Goal: Transaction & Acquisition: Download file/media

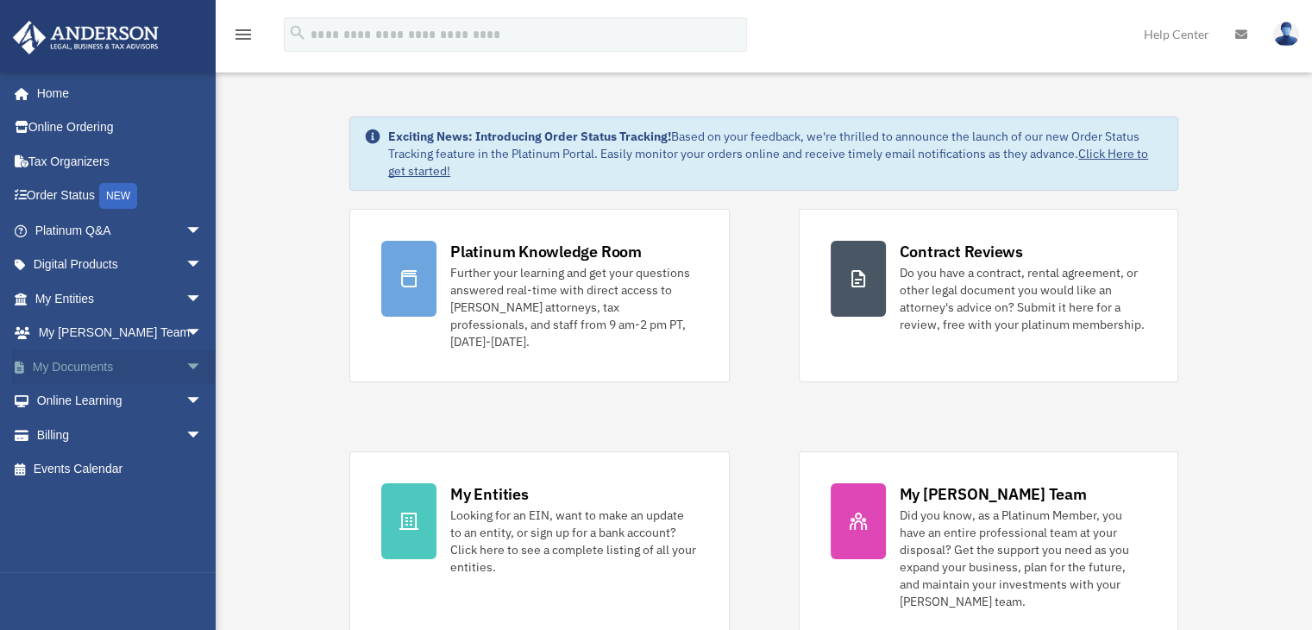
click at [91, 367] on link "My Documents arrow_drop_down" at bounding box center [120, 366] width 217 height 35
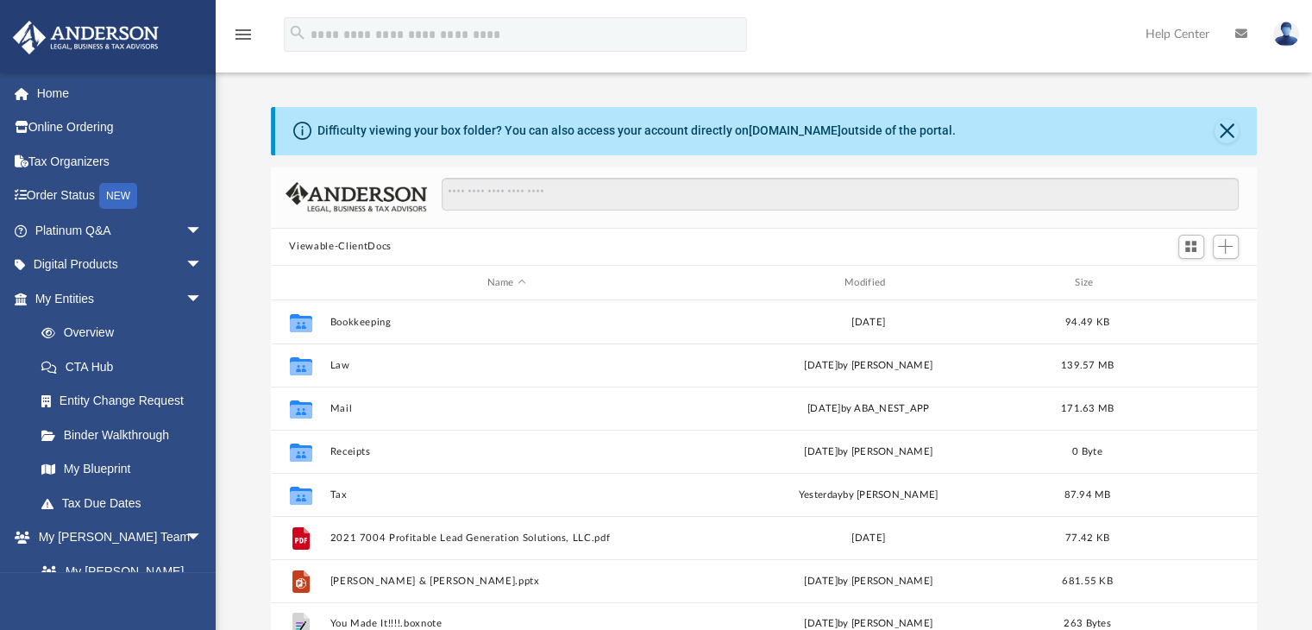
scroll to position [379, 973]
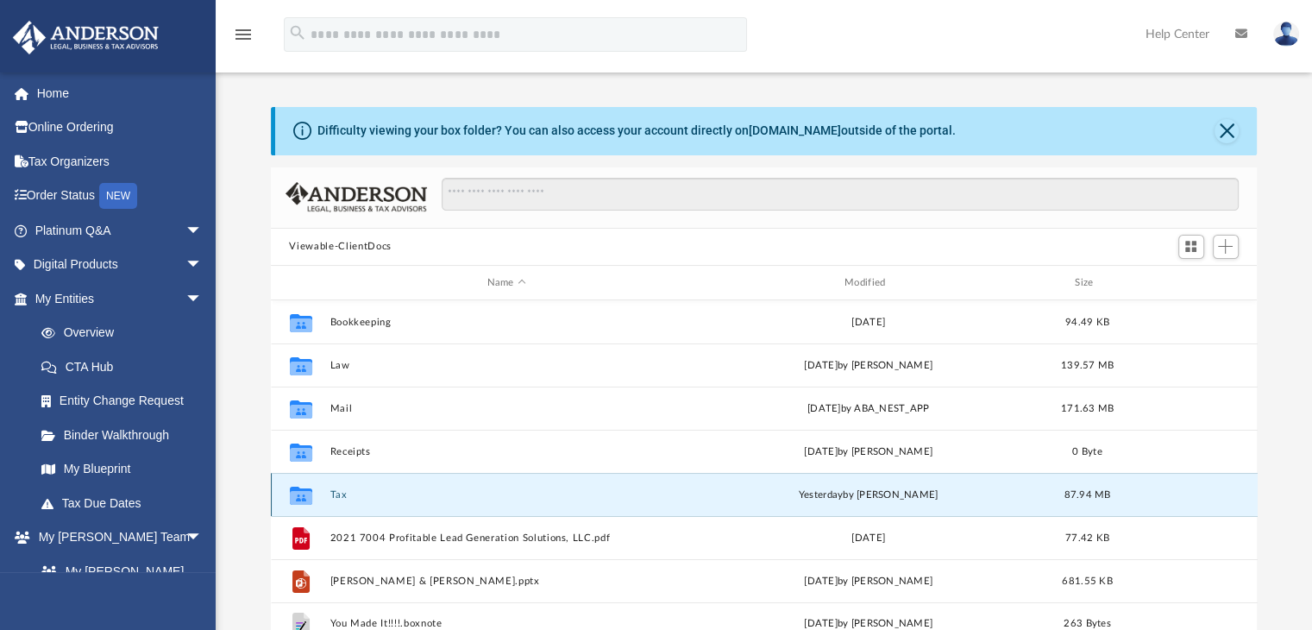
click at [336, 493] on button "Tax" at bounding box center [507, 494] width 354 height 11
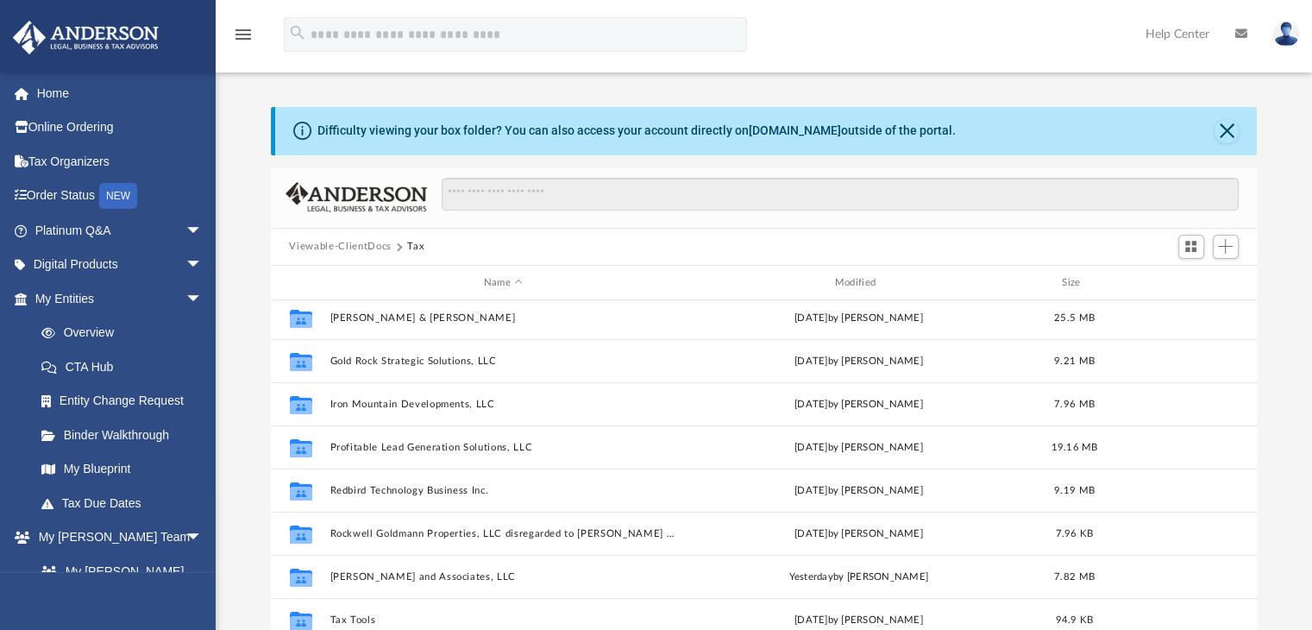
scroll to position [135, 0]
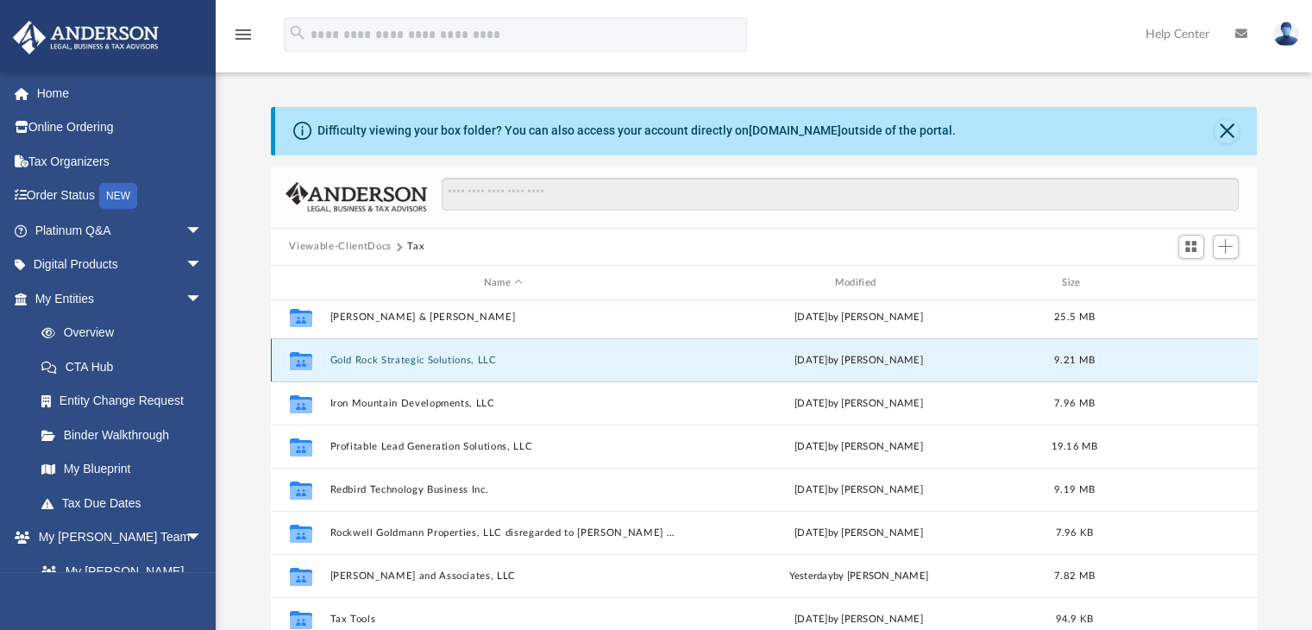
click at [448, 362] on button "Gold Rock Strategic Solutions, LLC" at bounding box center [504, 360] width 348 height 11
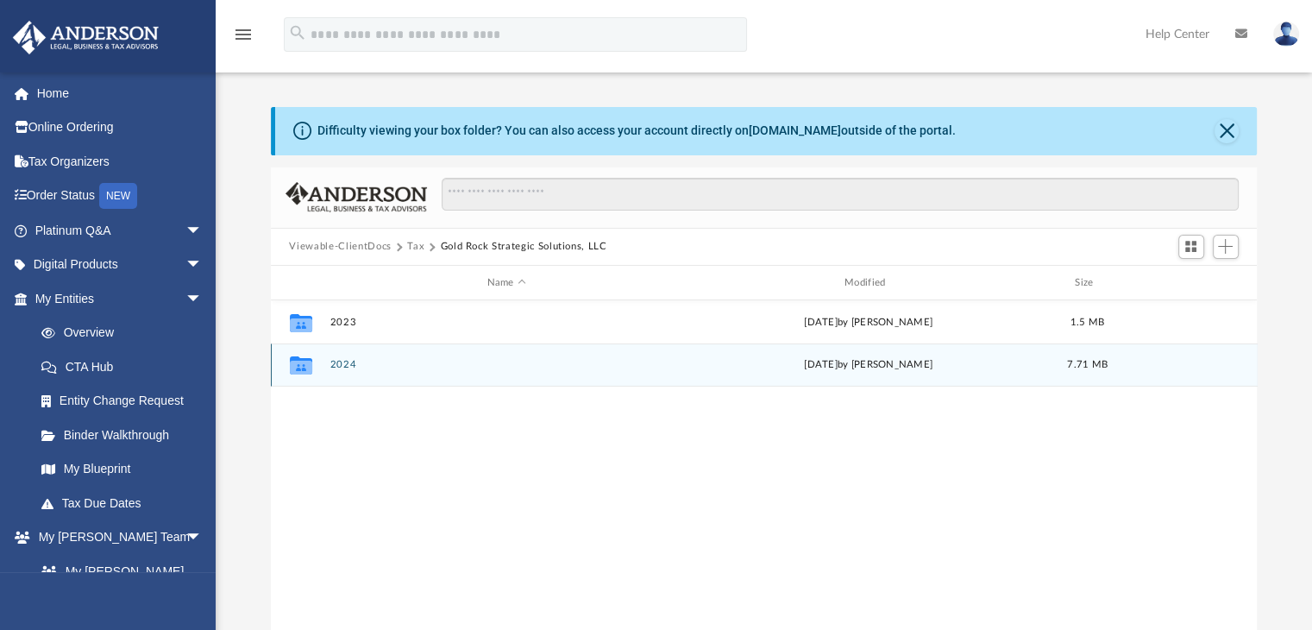
click at [337, 363] on button "2024" at bounding box center [507, 365] width 354 height 11
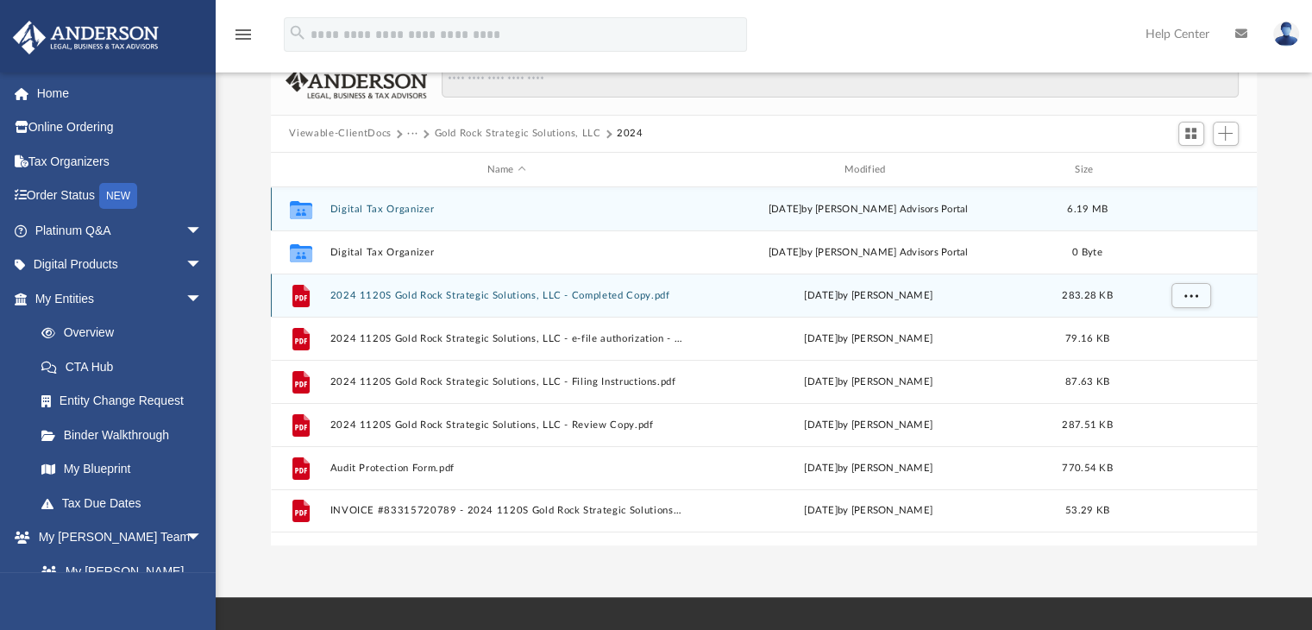
scroll to position [112, 0]
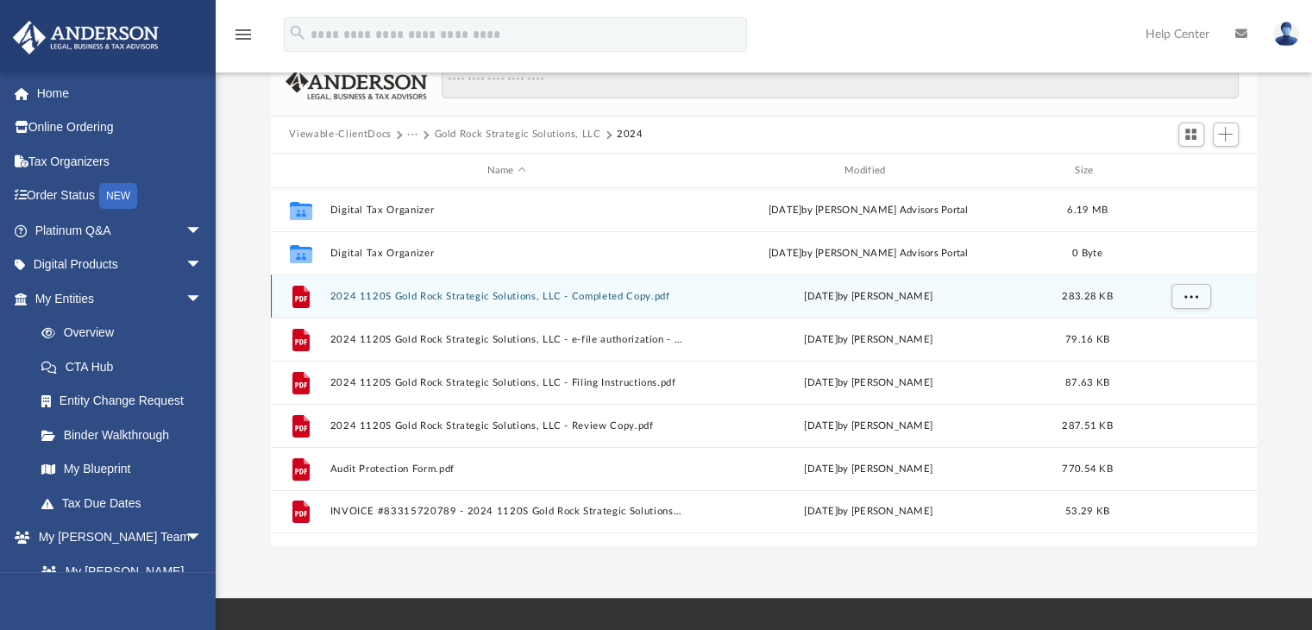
click at [507, 294] on button "2024 1120S Gold Rock Strategic Solutions, LLC - Completed Copy.pdf" at bounding box center [507, 296] width 354 height 11
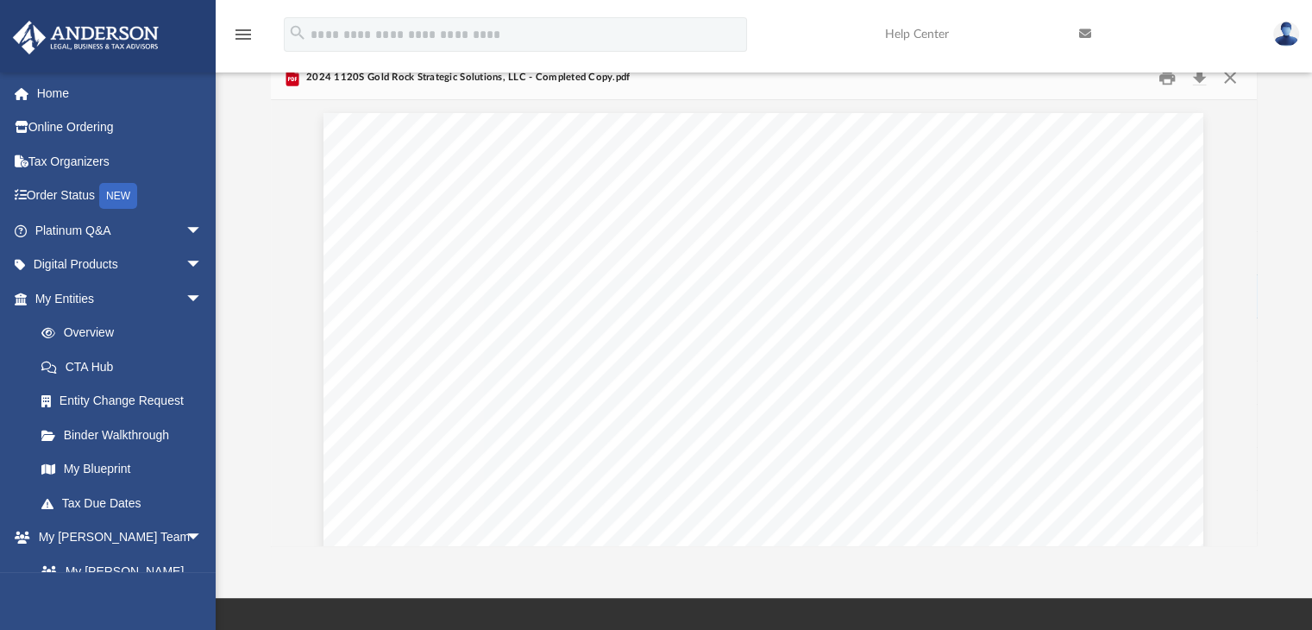
scroll to position [5823, 0]
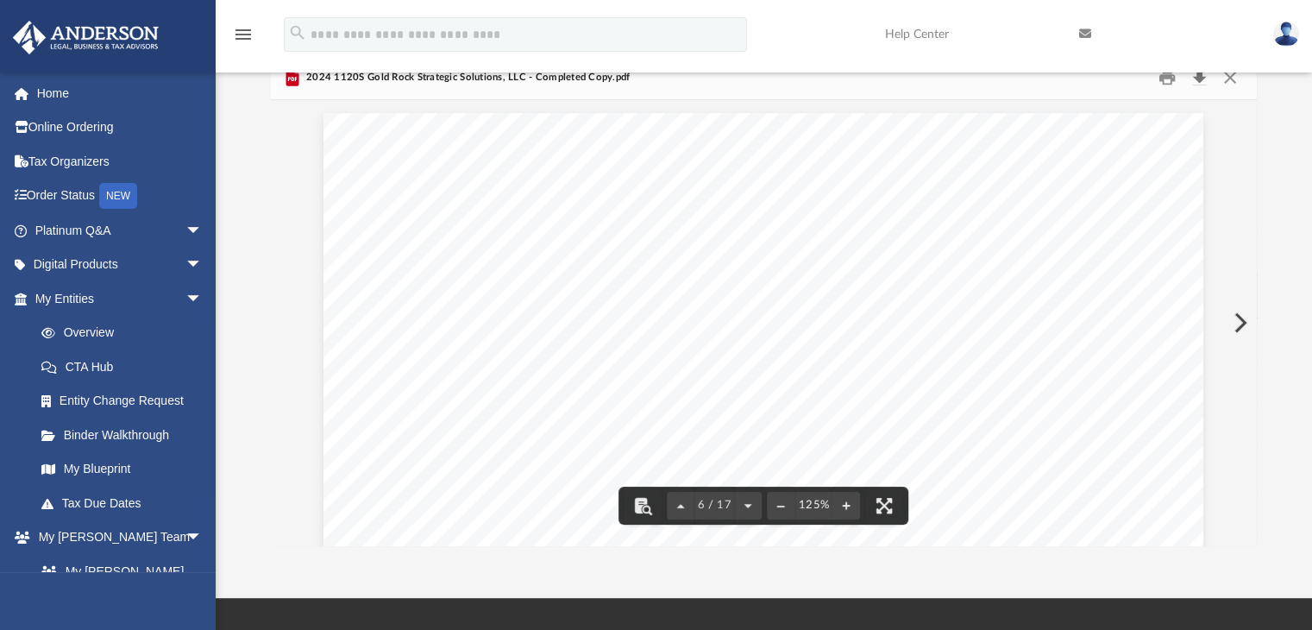
click at [1197, 81] on button "Download" at bounding box center [1200, 77] width 31 height 27
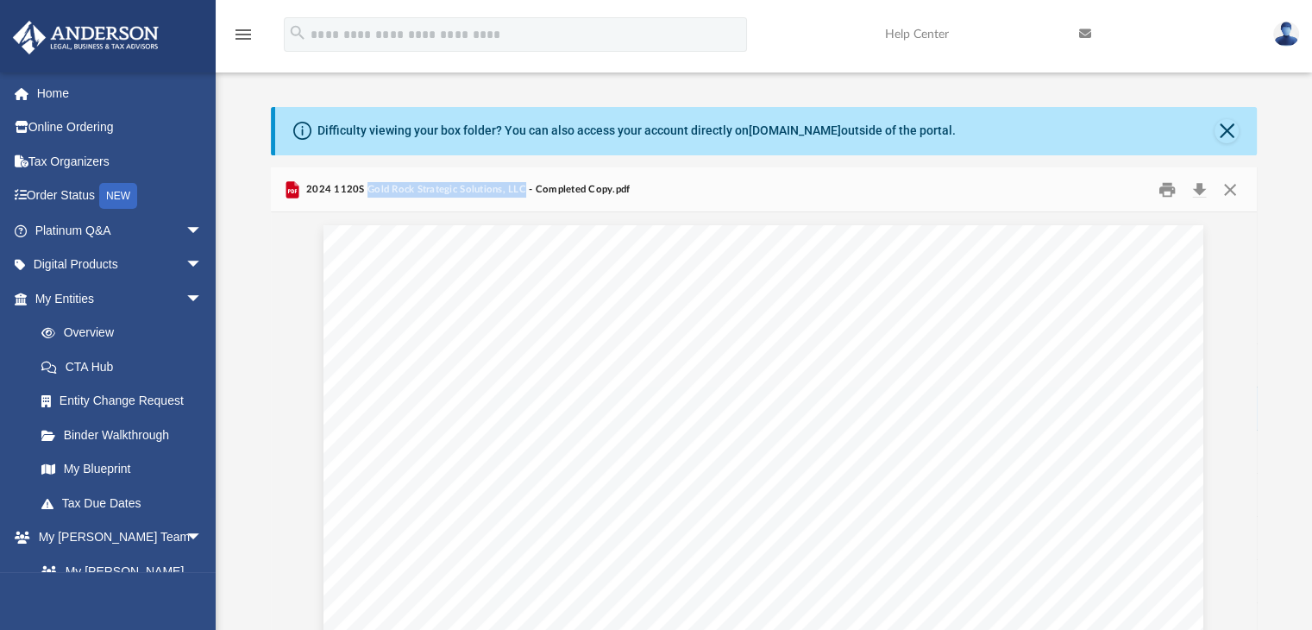
drag, startPoint x: 364, startPoint y: 187, endPoint x: 520, endPoint y: 189, distance: 156.2
click at [520, 189] on span "2024 1120S Gold Rock Strategic Solutions, LLC - Completed Copy.pdf" at bounding box center [467, 190] width 328 height 16
copy span "Gold Rock Strategic Solutions, LLC"
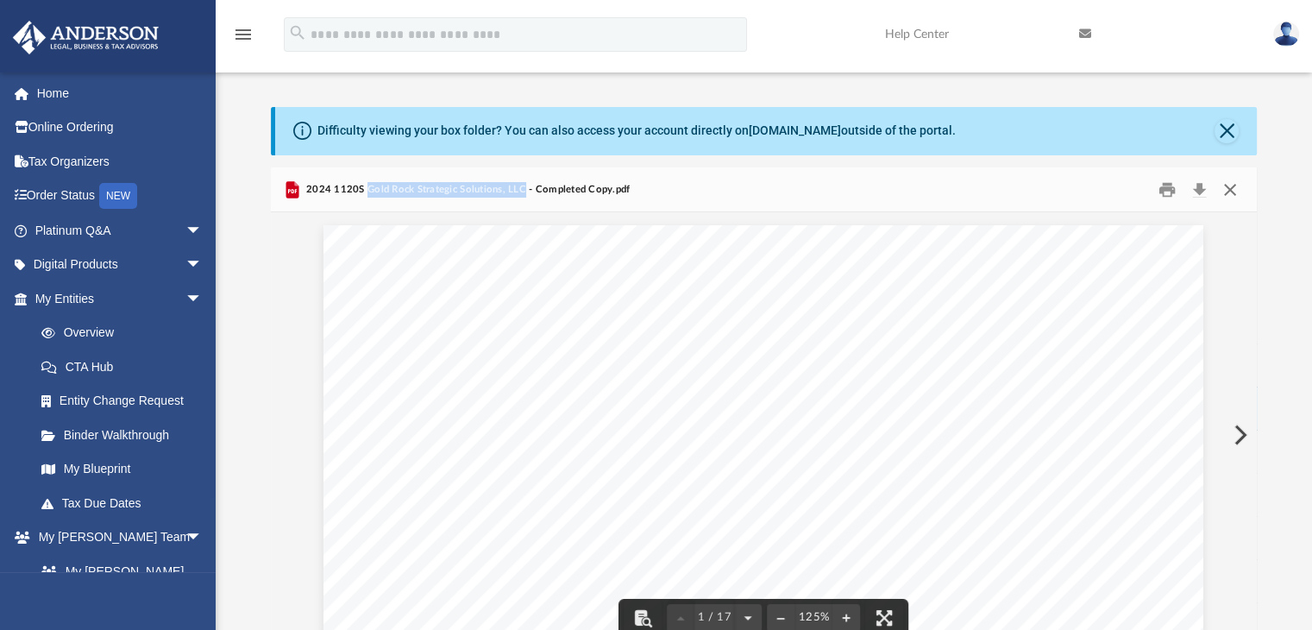
click at [1227, 188] on button "Close" at bounding box center [1230, 189] width 31 height 27
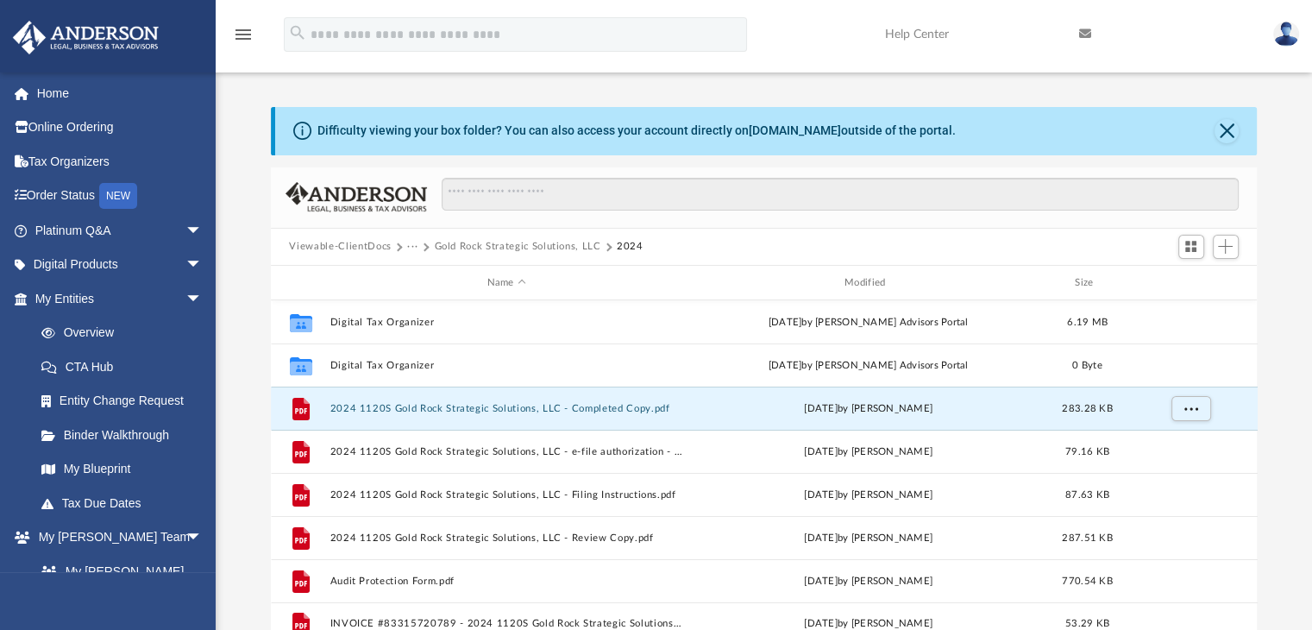
click at [405, 246] on span "Viewable-ClientDocs" at bounding box center [348, 247] width 118 height 16
click at [411, 243] on button "···" at bounding box center [412, 247] width 11 height 16
click at [426, 272] on li "Tax" at bounding box center [424, 276] width 16 height 18
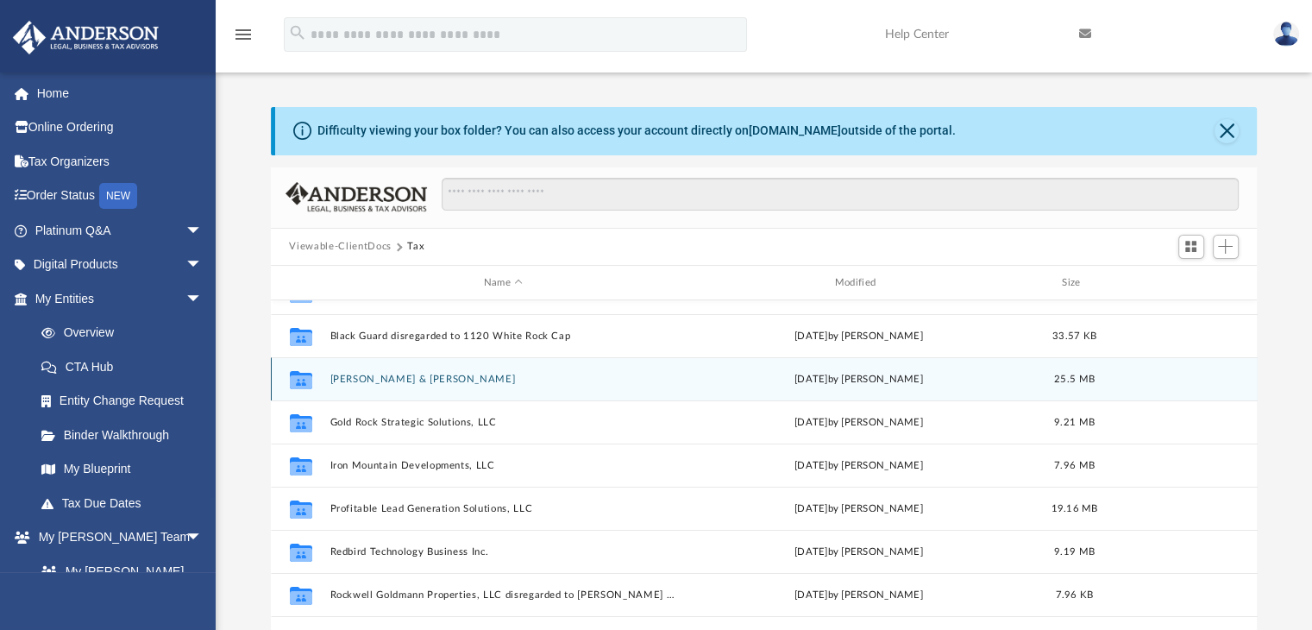
scroll to position [74, 0]
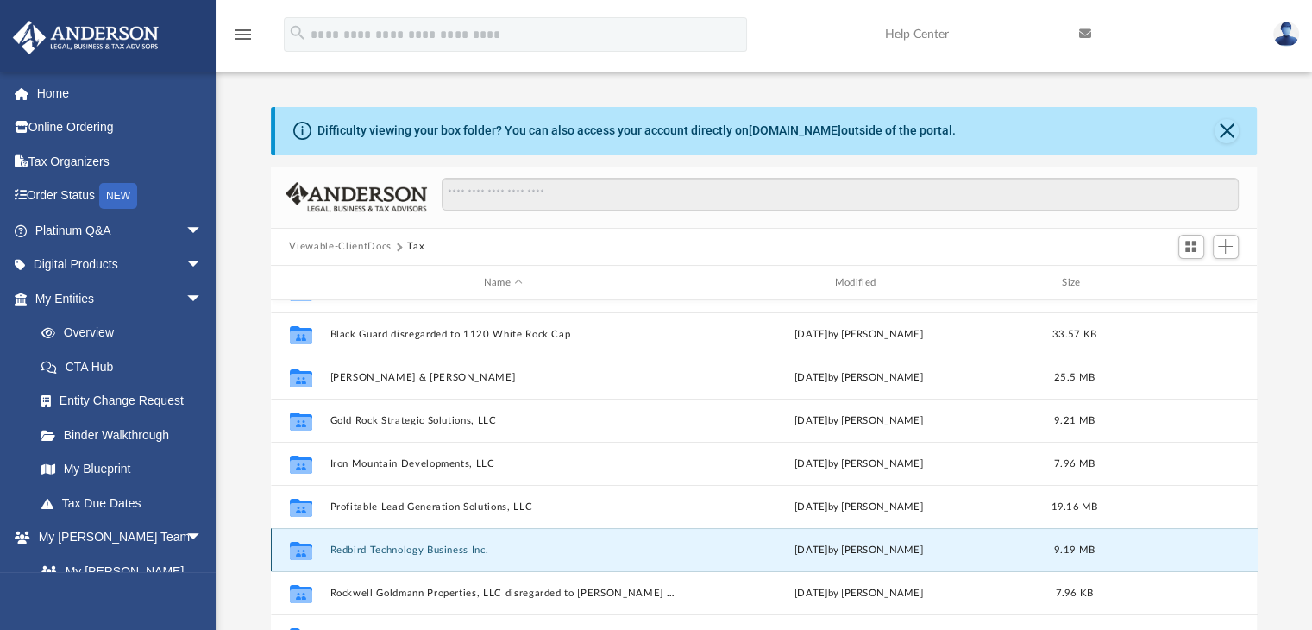
click at [399, 544] on button "Redbird Technology Business Inc." at bounding box center [504, 549] width 348 height 11
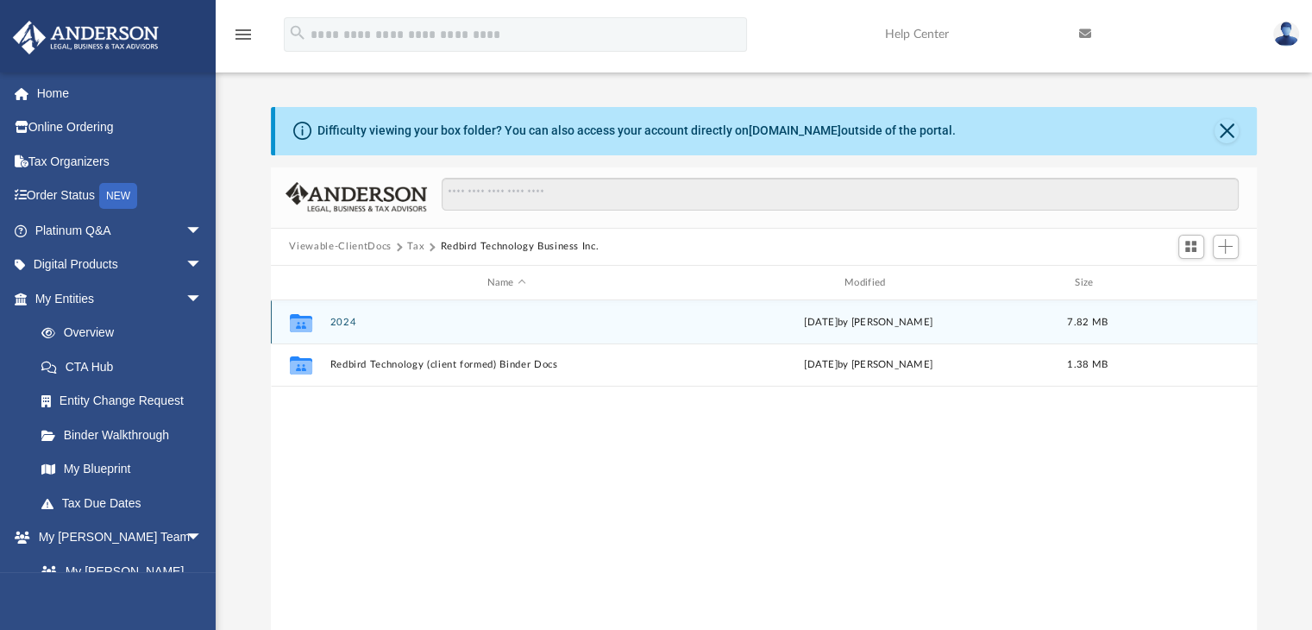
click at [344, 318] on button "2024" at bounding box center [507, 322] width 354 height 11
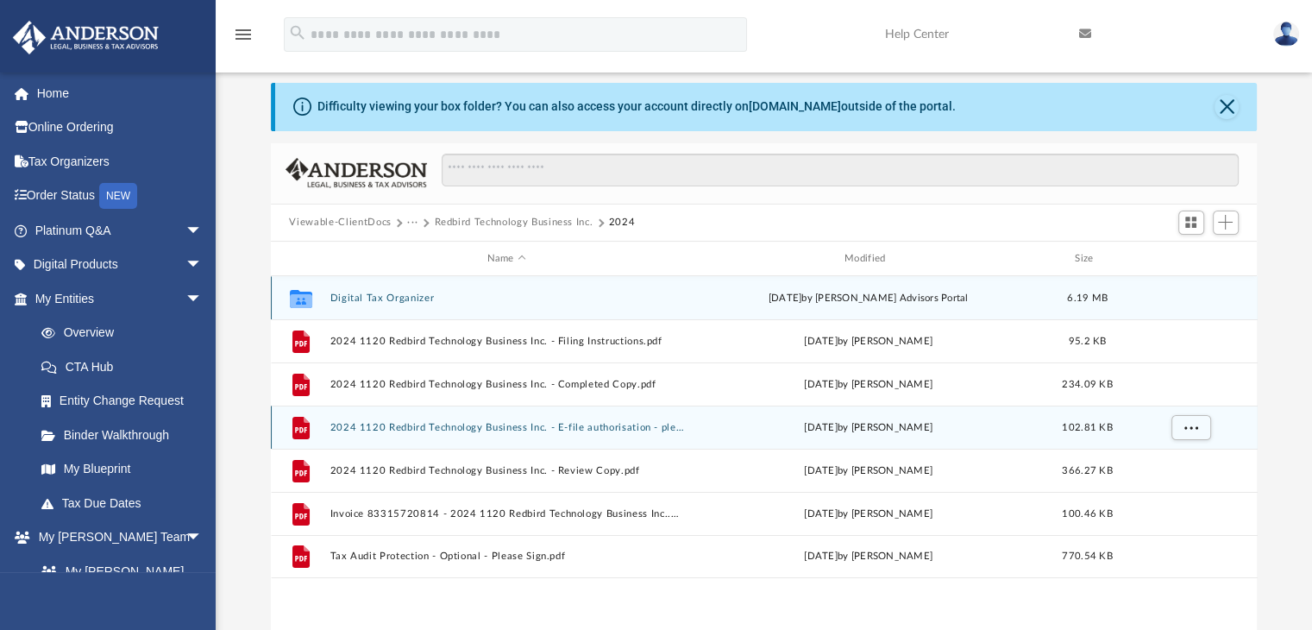
scroll to position [35, 0]
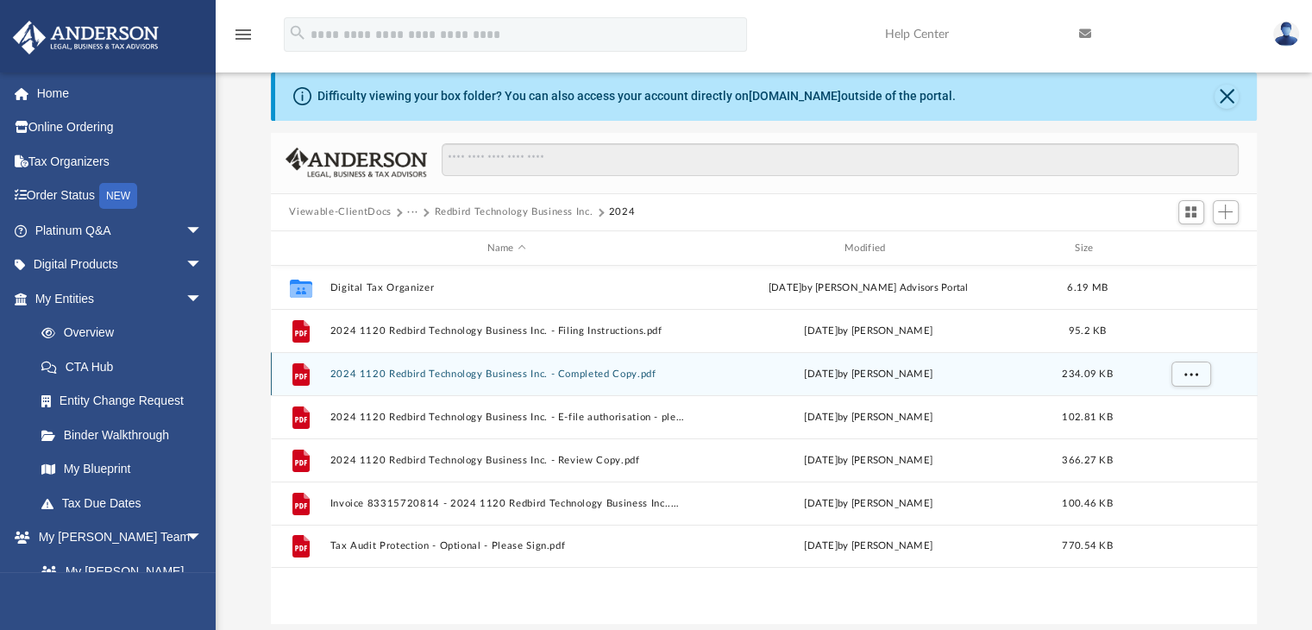
click at [481, 367] on div "File 2024 1120 Redbird Technology Business Inc. - Completed Copy.pdf [DATE] by …" at bounding box center [764, 373] width 987 height 43
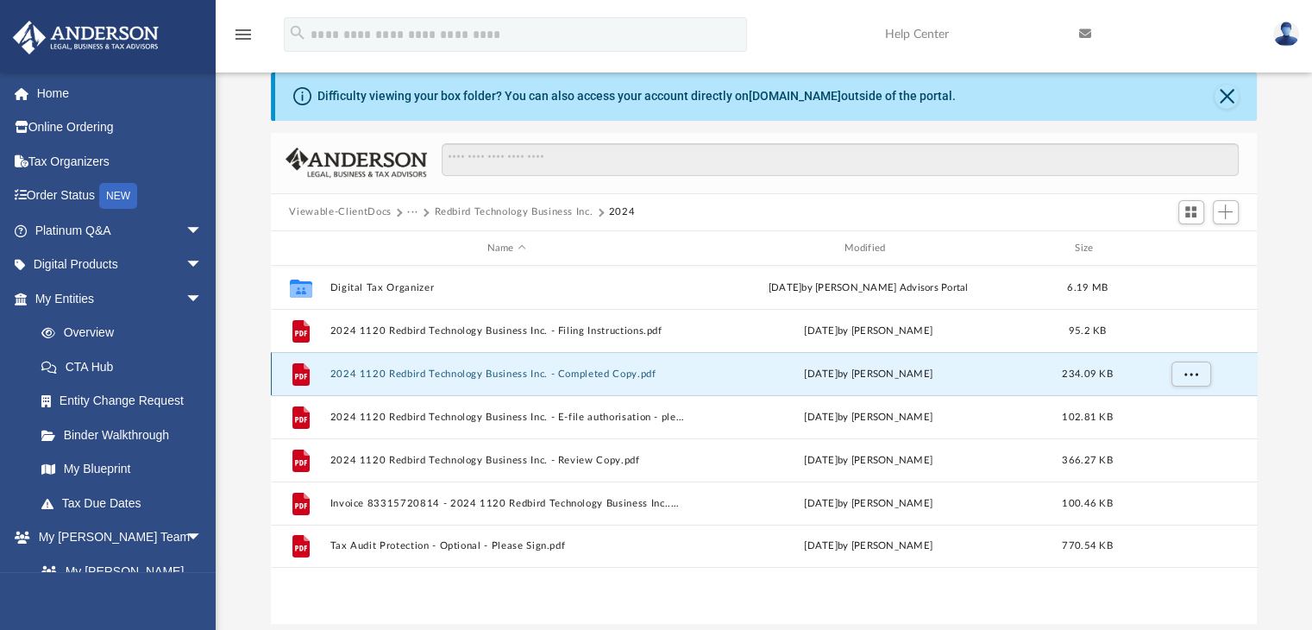
click at [472, 374] on button "2024 1120 Redbird Technology Business Inc. - Completed Copy.pdf" at bounding box center [507, 373] width 354 height 11
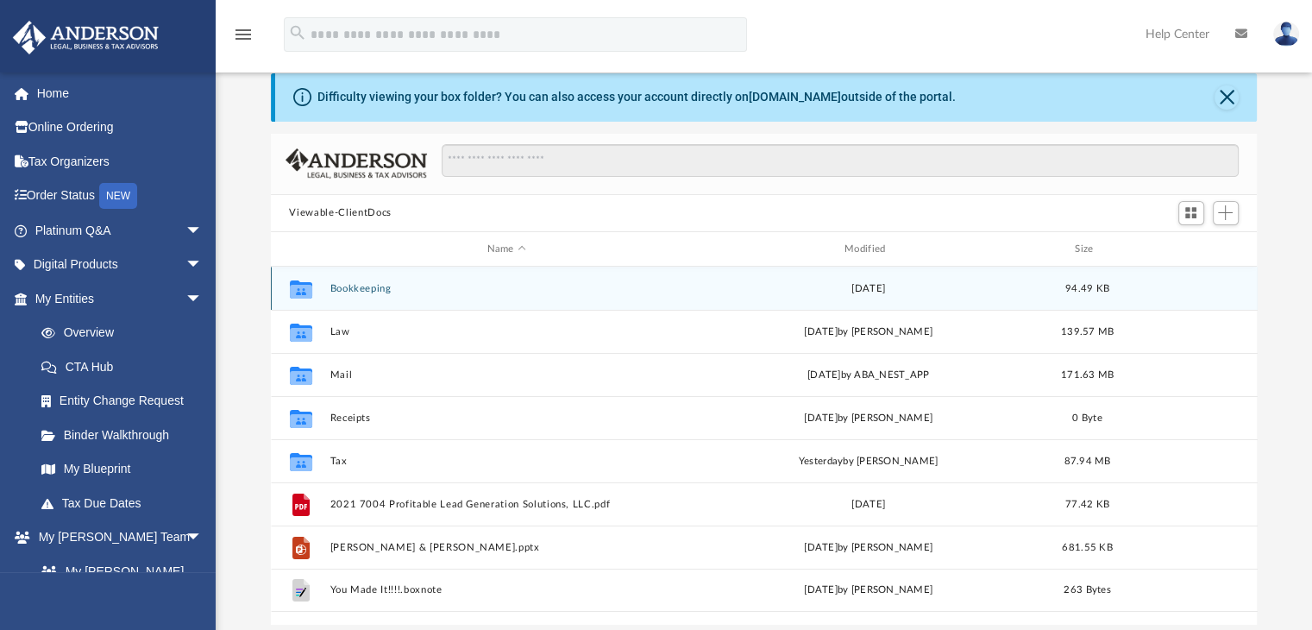
scroll to position [379, 973]
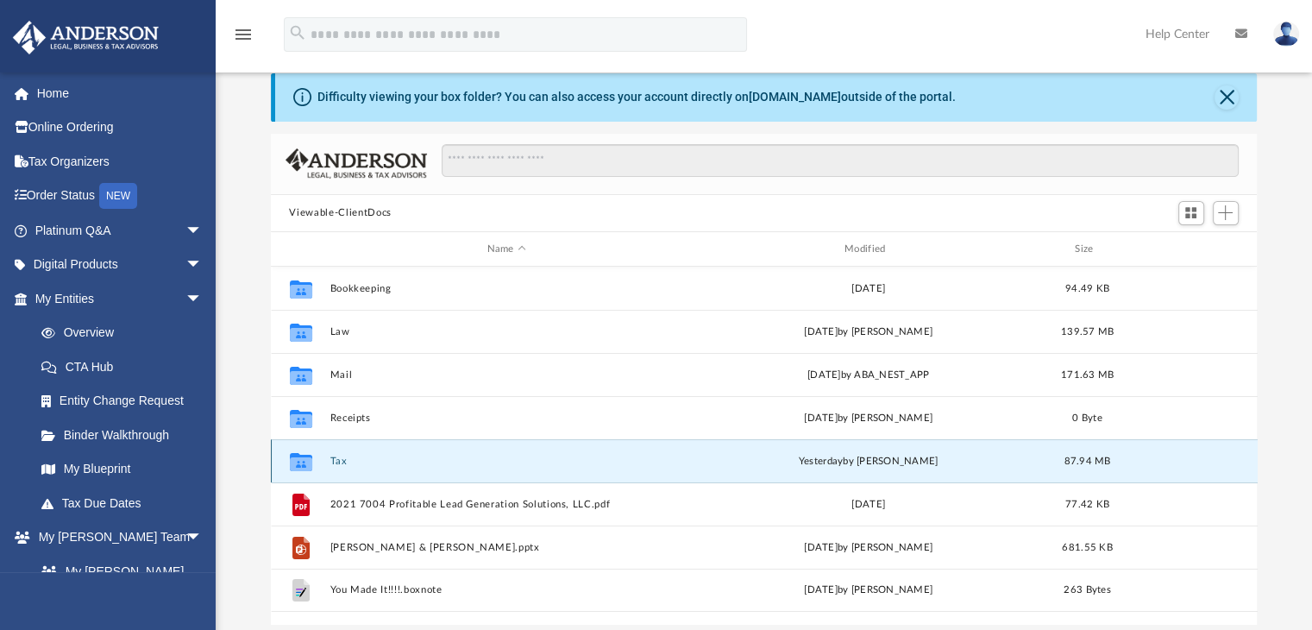
click at [339, 457] on button "Tax" at bounding box center [507, 461] width 354 height 11
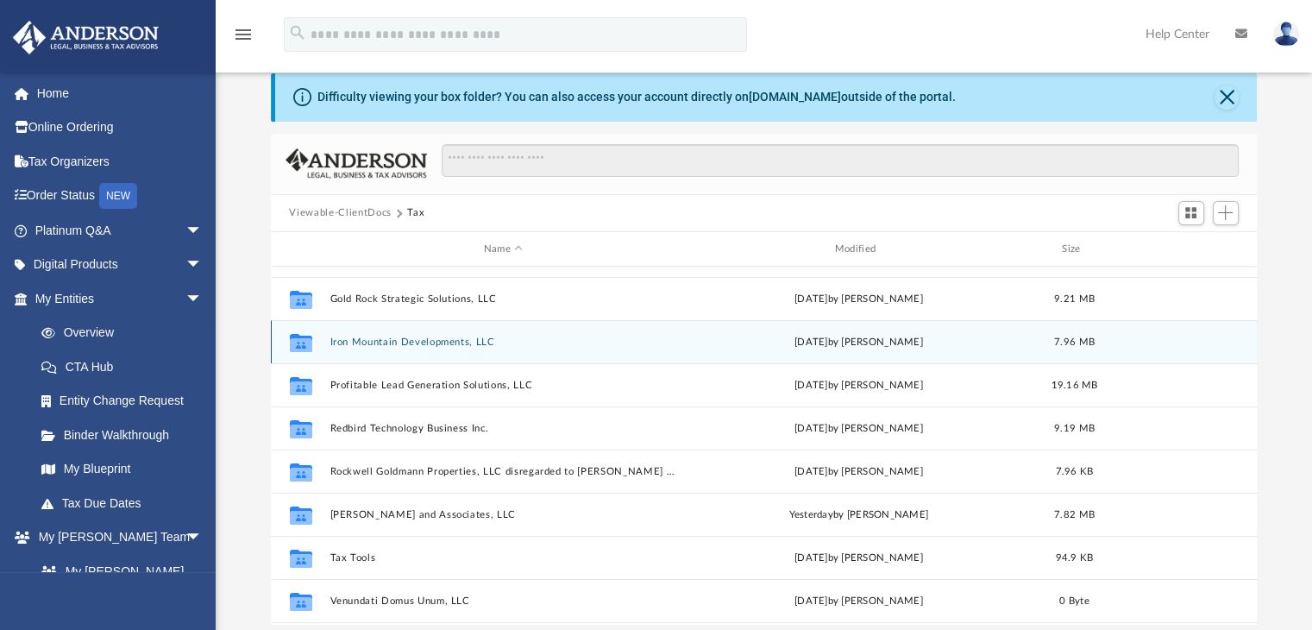
scroll to position [174, 0]
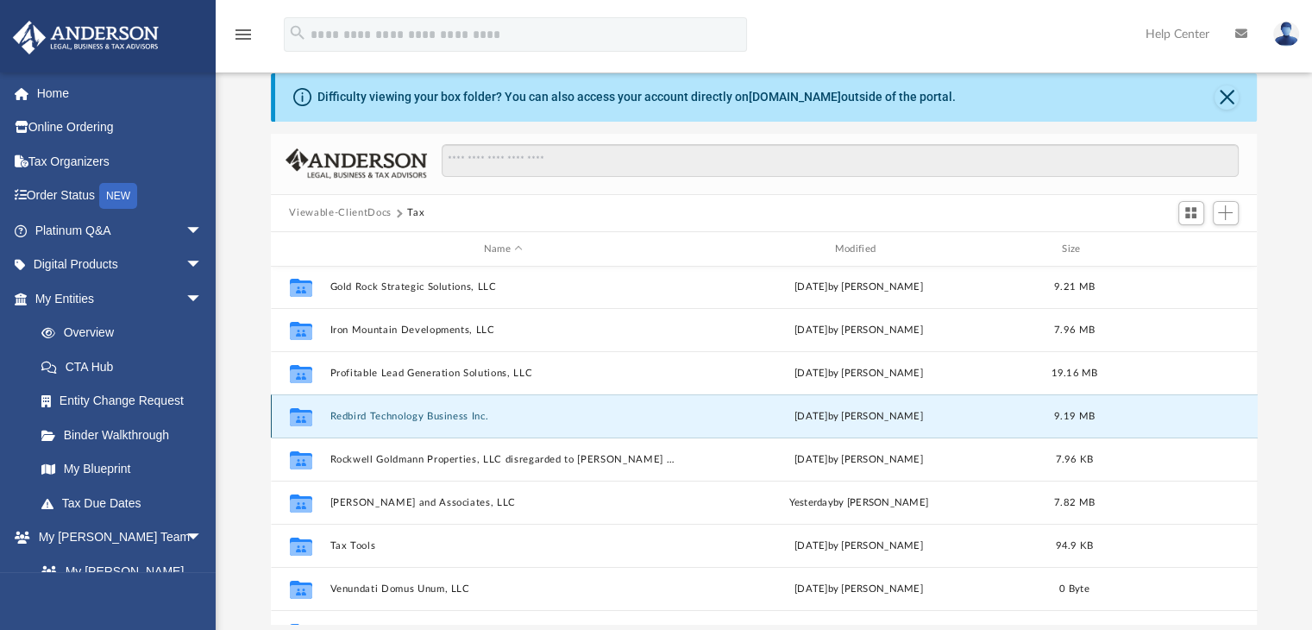
click at [445, 415] on button "Redbird Technology Business Inc." at bounding box center [504, 416] width 348 height 11
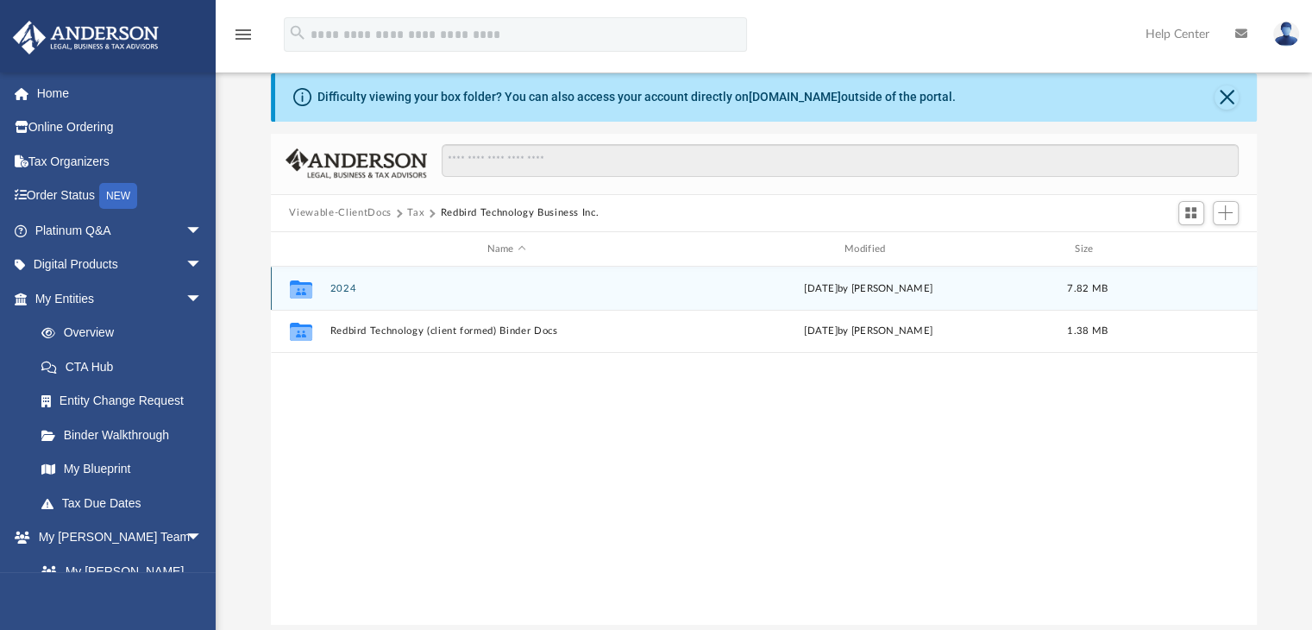
click at [342, 287] on button "2024" at bounding box center [507, 288] width 354 height 11
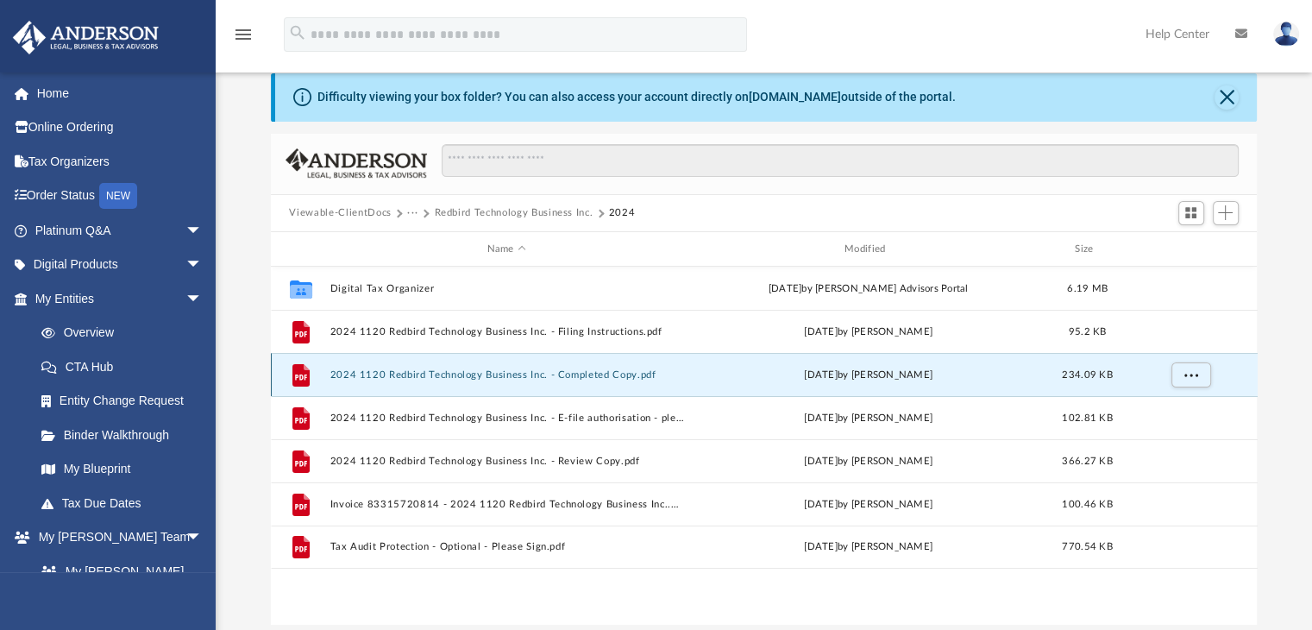
click at [541, 374] on button "2024 1120 Redbird Technology Business Inc. - Completed Copy.pdf" at bounding box center [507, 374] width 354 height 11
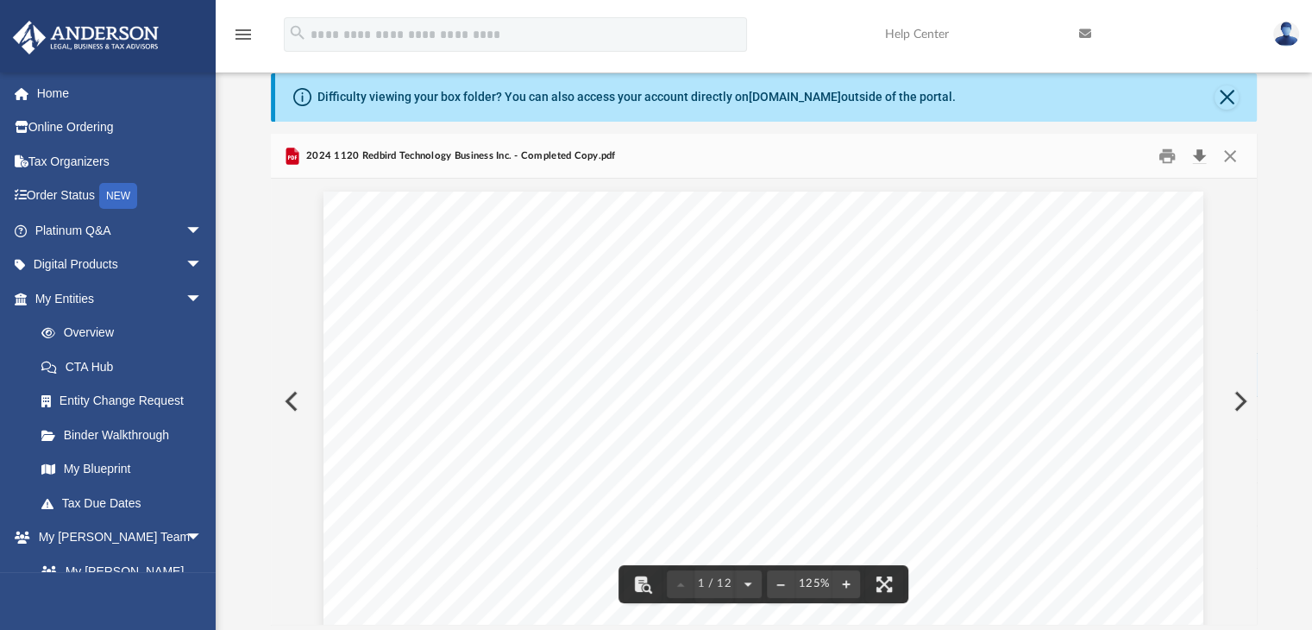
click at [1201, 151] on button "Download" at bounding box center [1200, 155] width 31 height 27
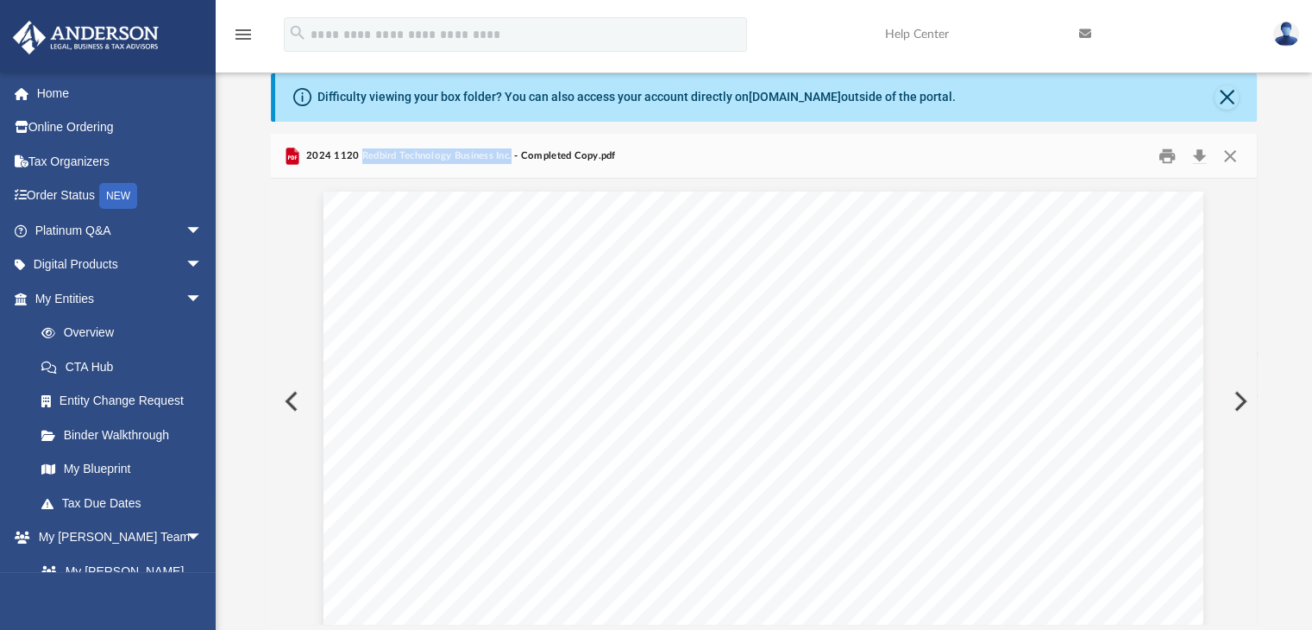
drag, startPoint x: 360, startPoint y: 153, endPoint x: 509, endPoint y: 160, distance: 149.4
click at [509, 160] on span "2024 1120 Redbird Technology Business Inc. - Completed Copy.pdf" at bounding box center [459, 156] width 313 height 16
copy span "Redbird Technology Business Inc."
